Goal: Information Seeking & Learning: Learn about a topic

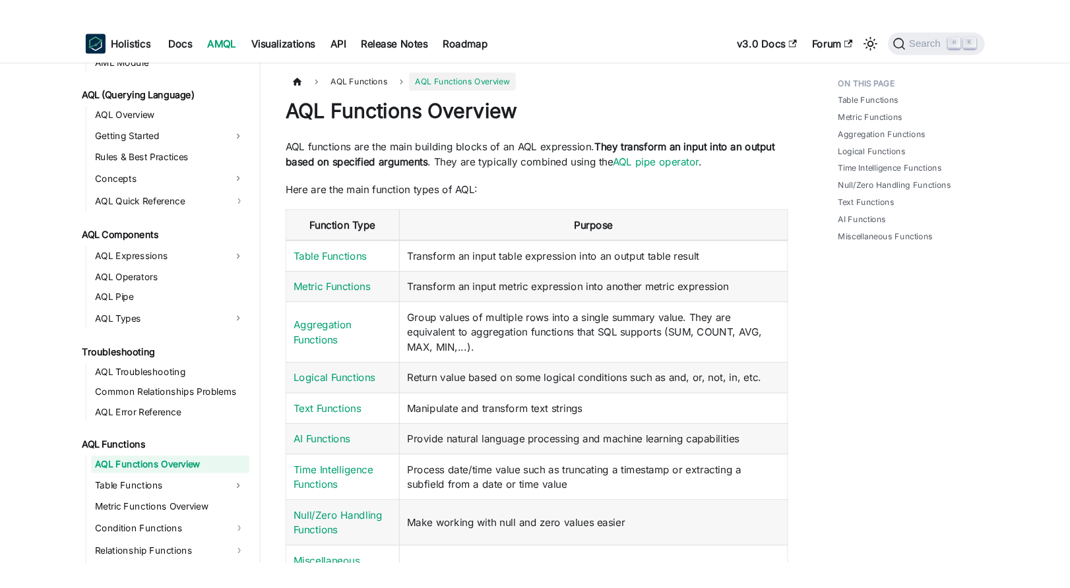
scroll to position [561, 0]
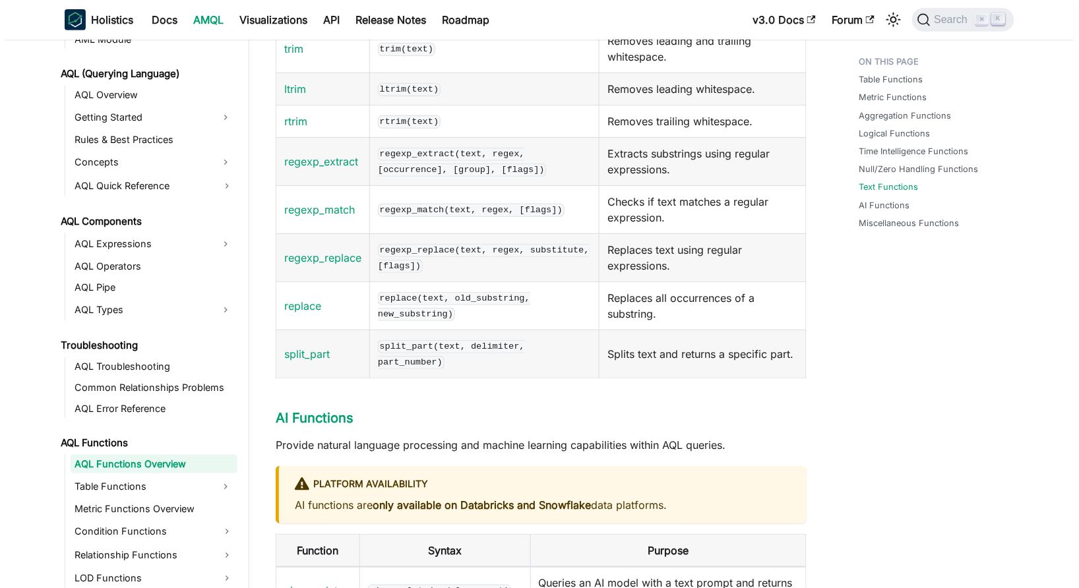
scroll to position [4595, 0]
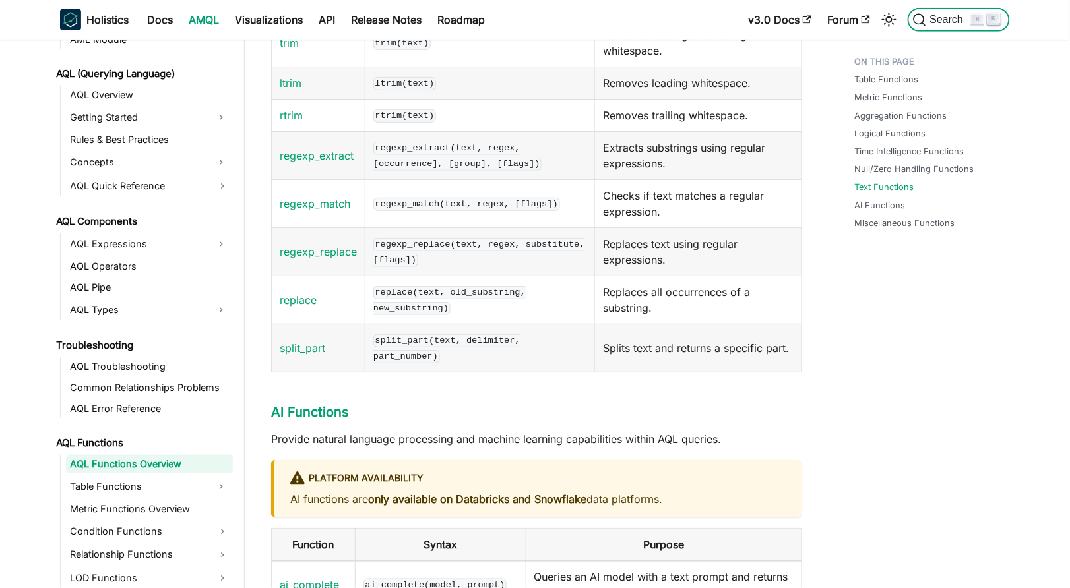
click at [956, 14] on span "Search" at bounding box center [949, 20] width 46 height 12
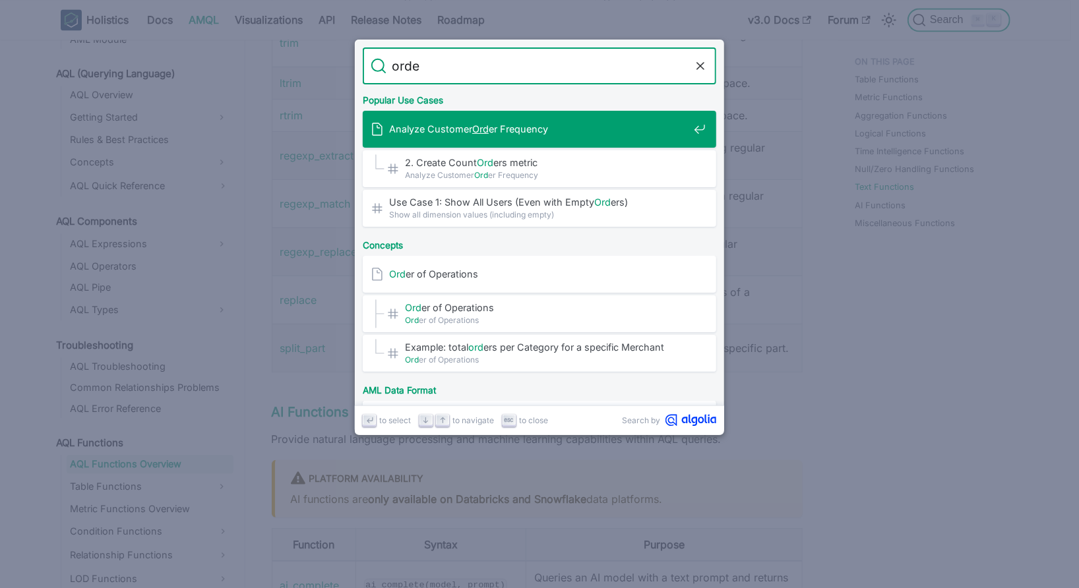
type input "order"
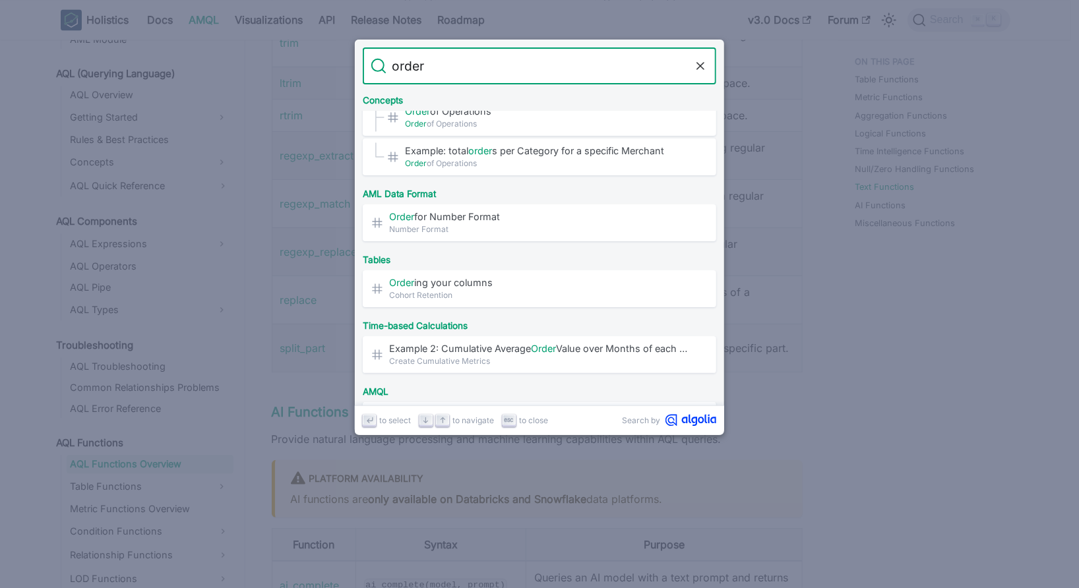
scroll to position [198, 0]
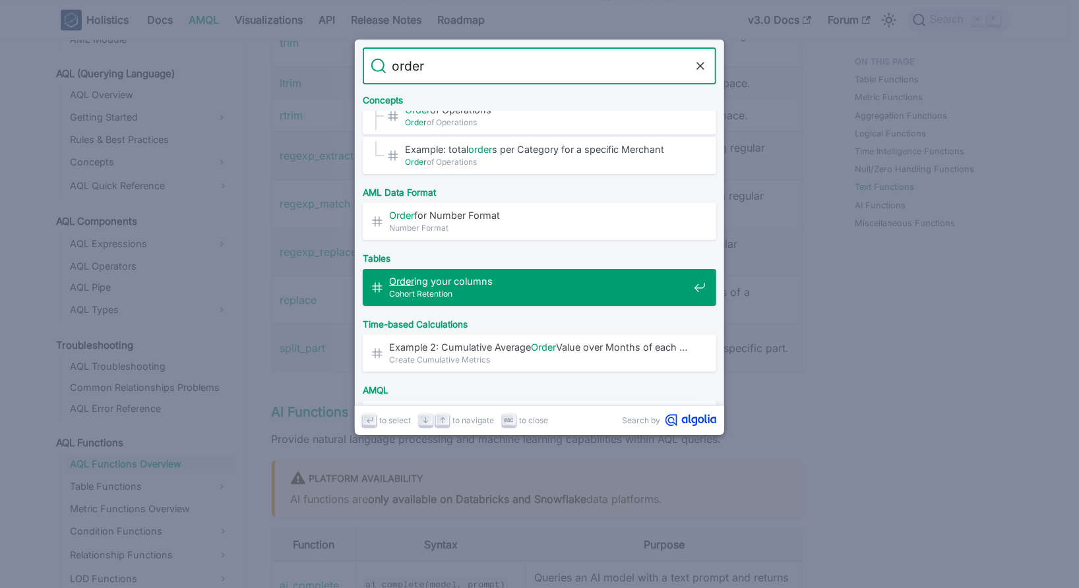
click at [587, 293] on span "Cohort Retention" at bounding box center [539, 294] width 300 height 13
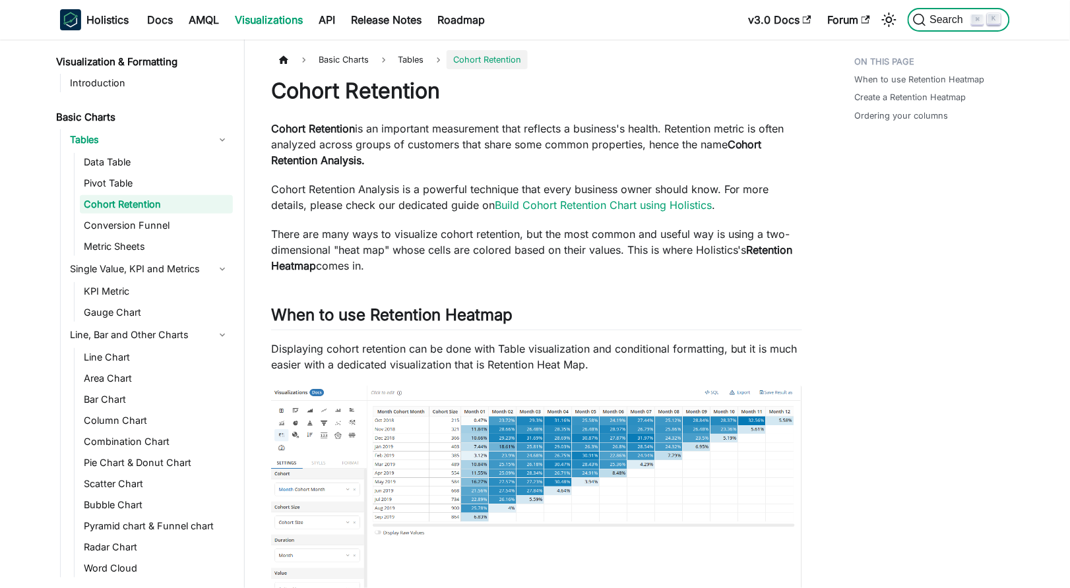
click at [950, 18] on span "Search" at bounding box center [949, 20] width 46 height 12
click at [117, 182] on link "Pivot Table" at bounding box center [156, 183] width 153 height 18
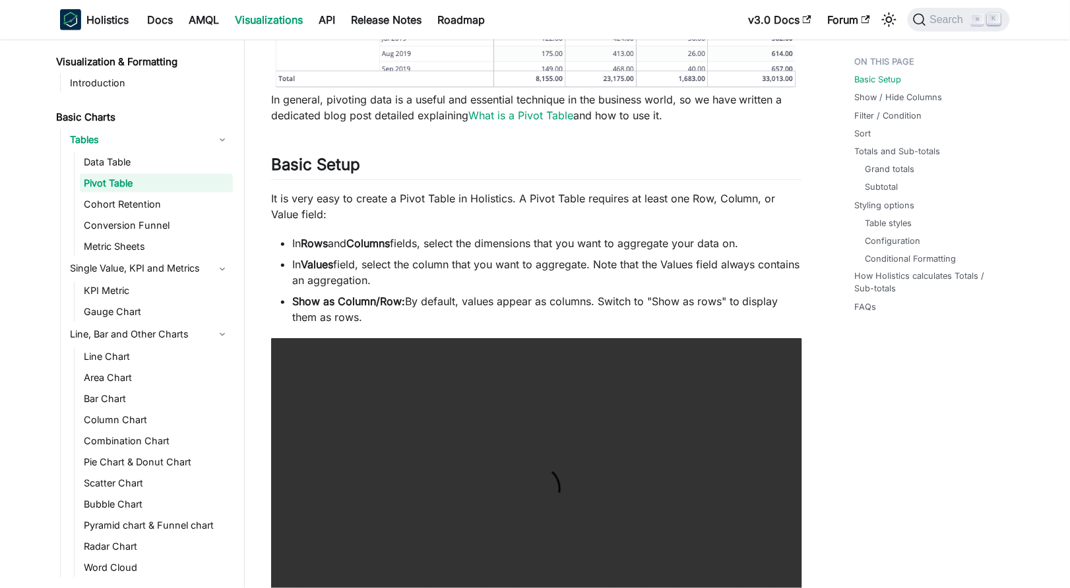
scroll to position [470, 0]
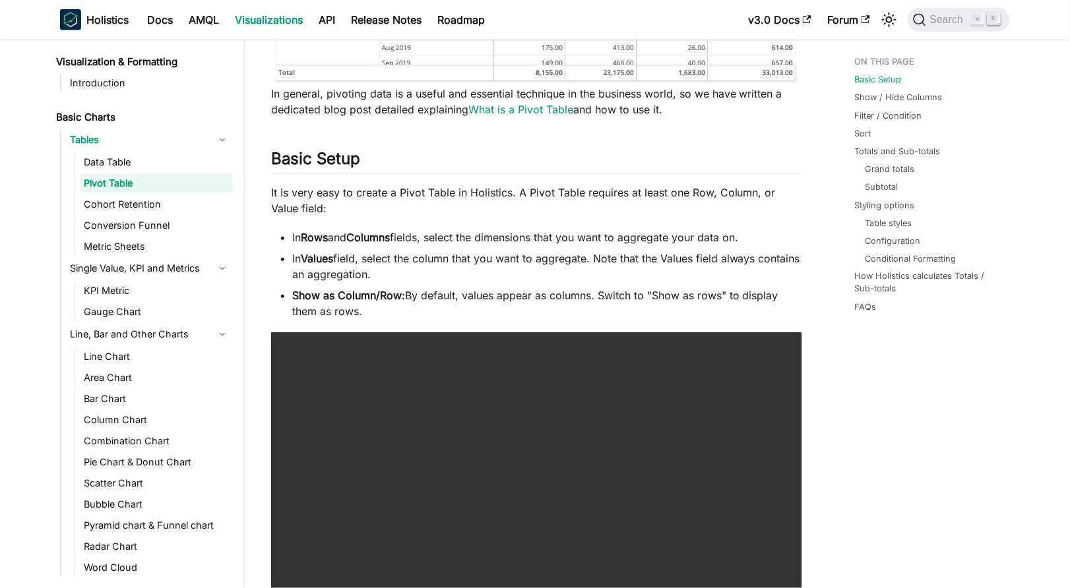
click at [637, 294] on li "Show as Column/Row: By default, values appear as columns. Switch to "Show as ro…" at bounding box center [547, 304] width 510 height 32
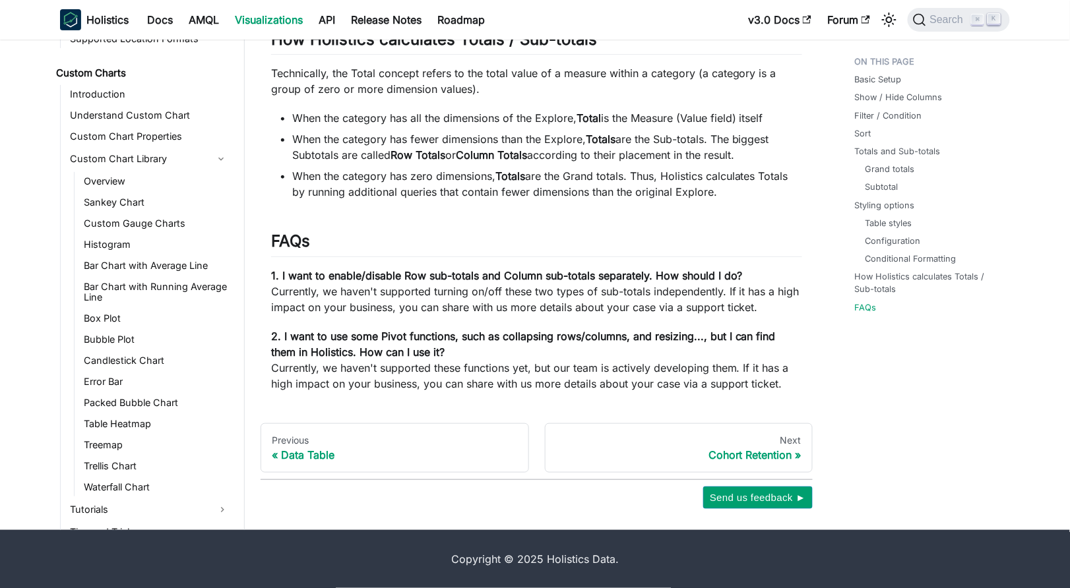
scroll to position [672, 0]
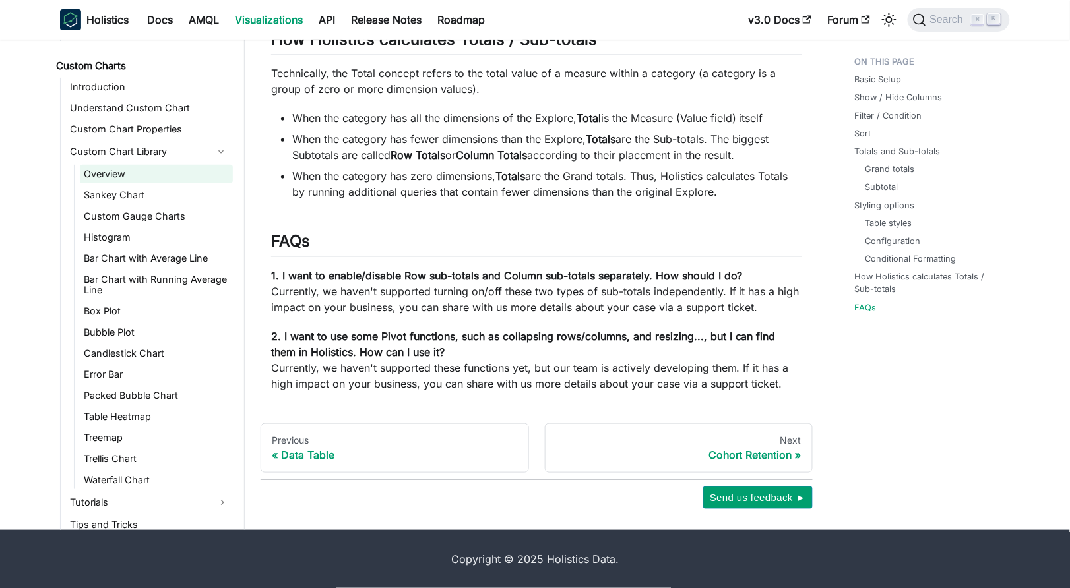
click at [173, 167] on link "Overview" at bounding box center [156, 174] width 153 height 18
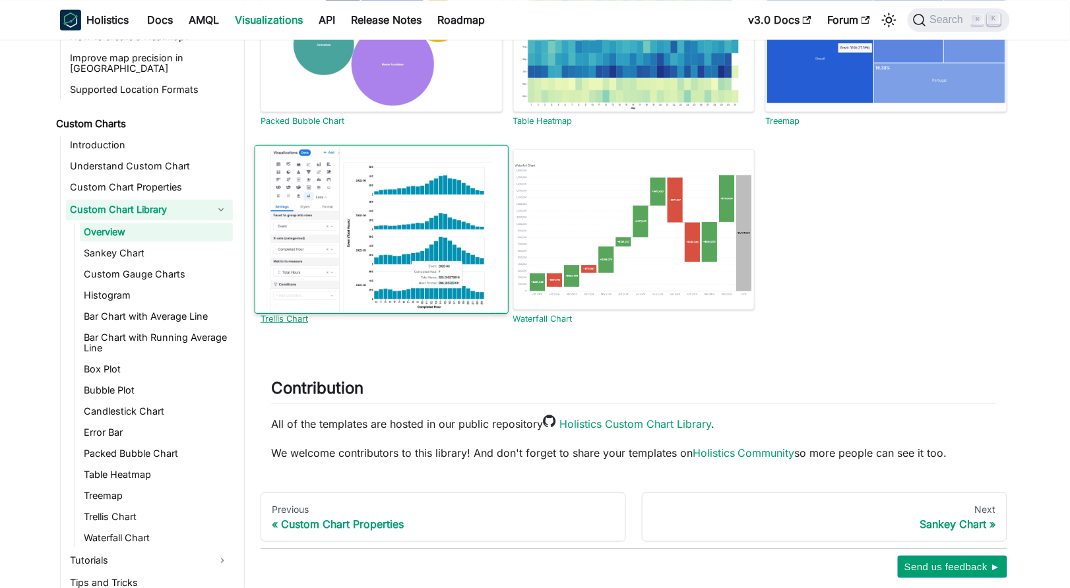
scroll to position [867, 0]
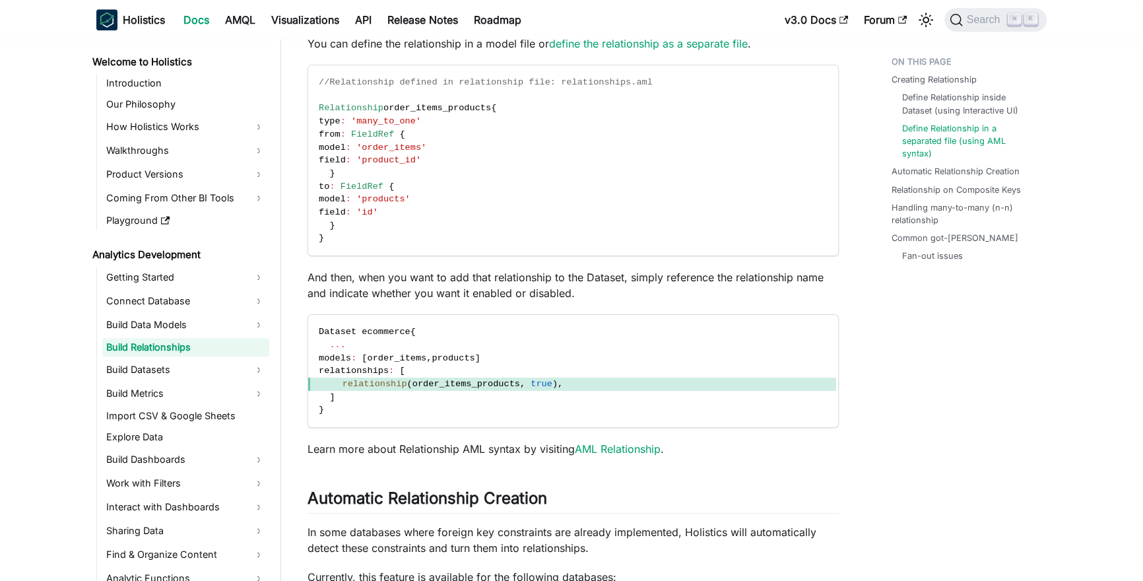
scroll to position [1335, 0]
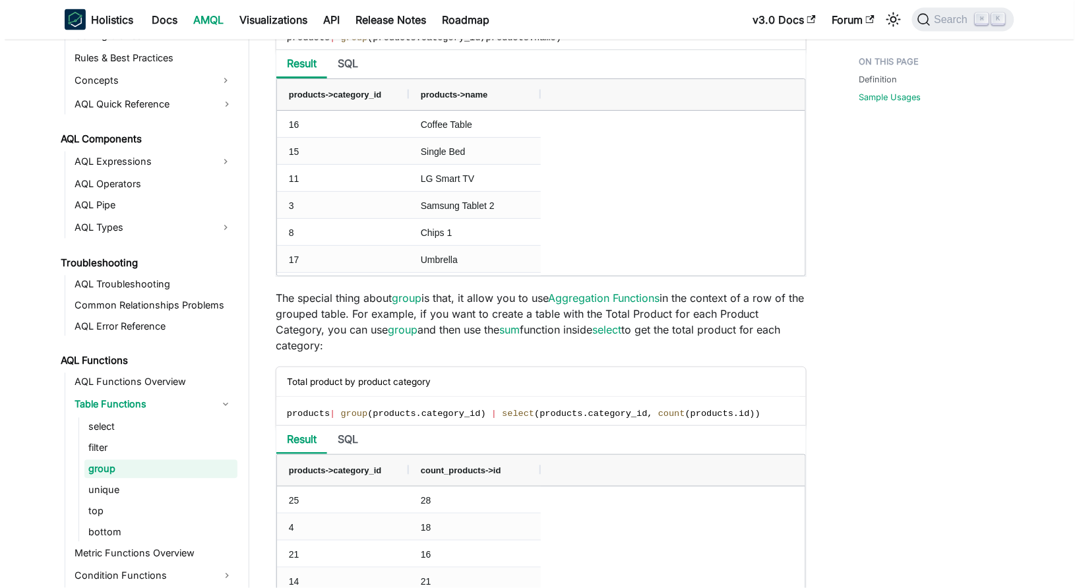
scroll to position [614, 0]
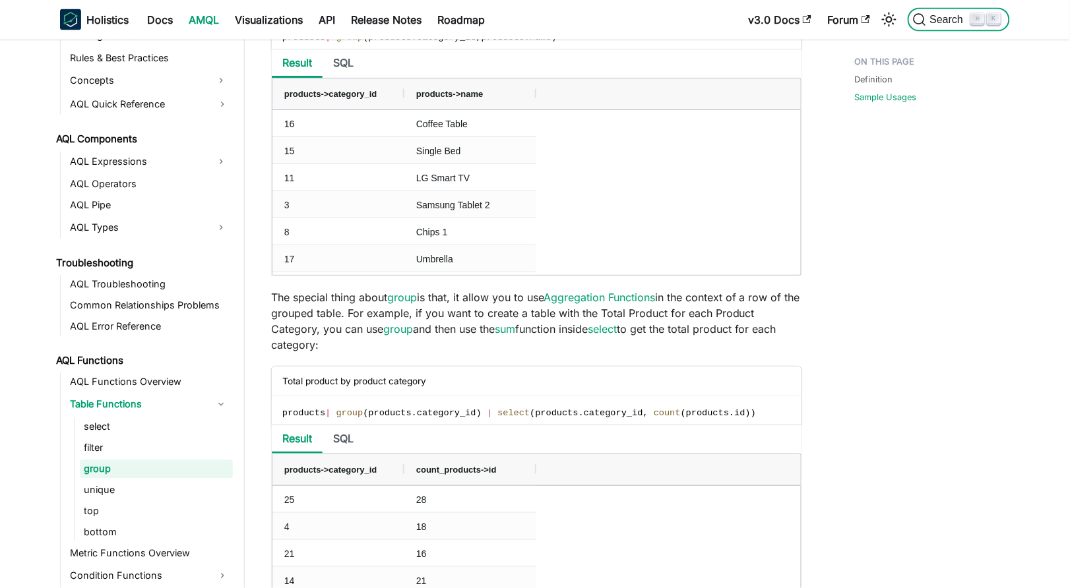
click at [945, 16] on span "Search" at bounding box center [949, 20] width 46 height 12
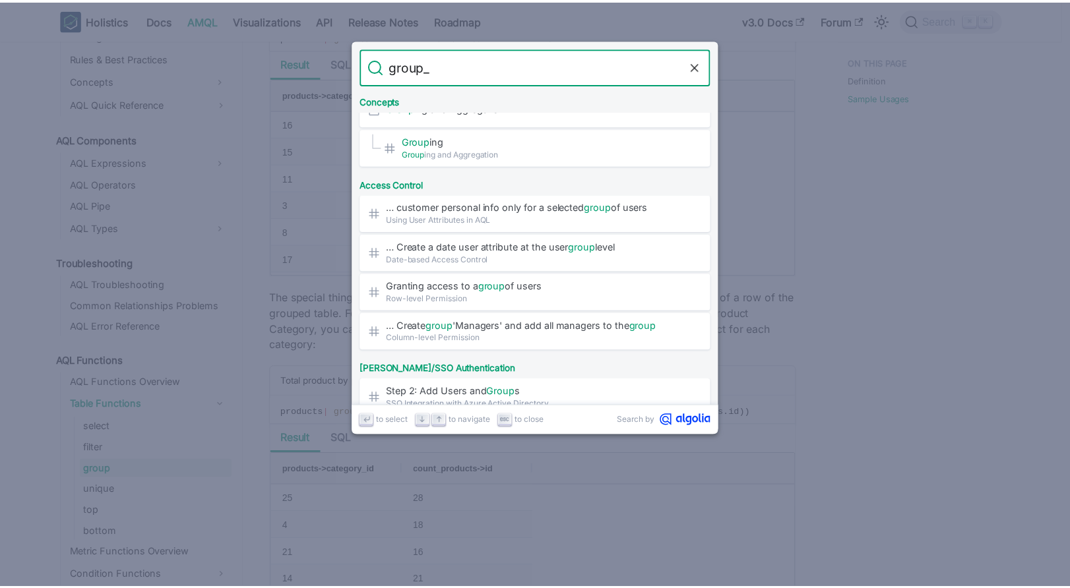
scroll to position [0, 0]
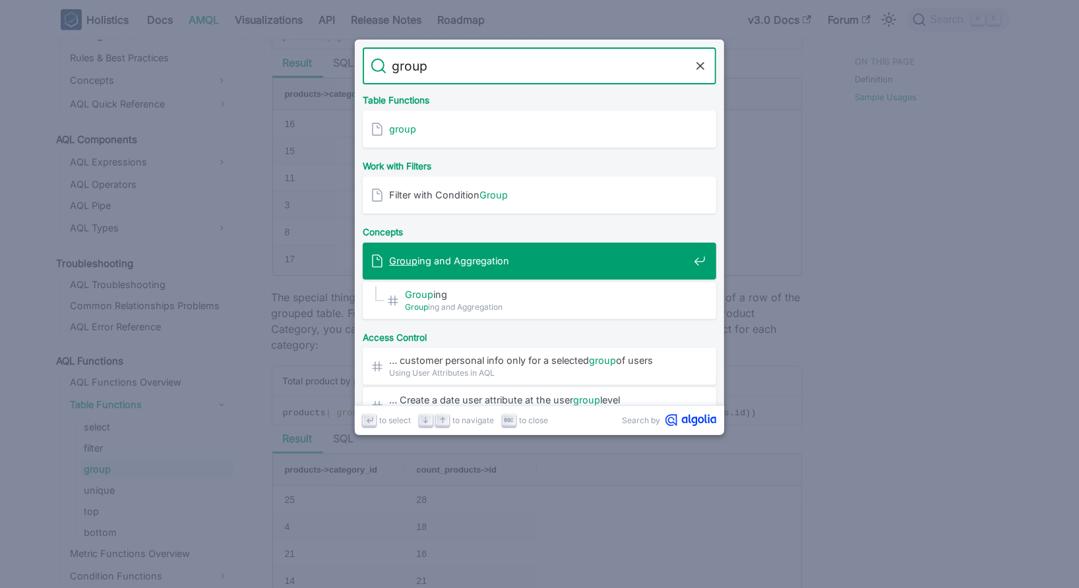
type input "group"
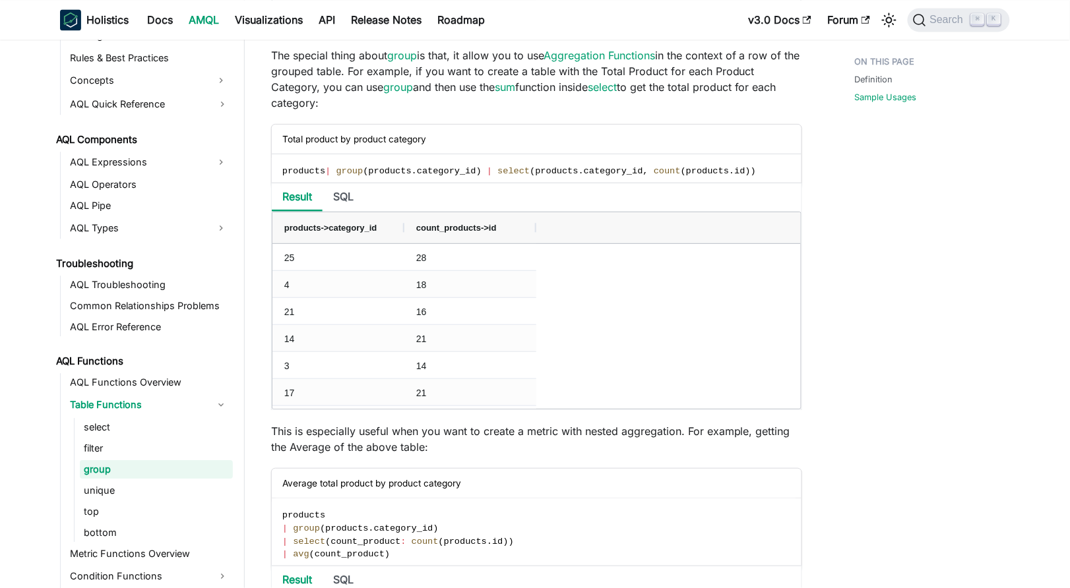
scroll to position [1197, 0]
